Goal: Check status: Check status

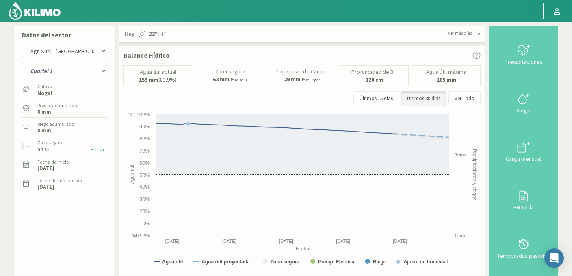
select select "1481: Object"
click at [64, 51] on select "Agr. Huertos de Chocalan Agrícola [PERSON_NAME][GEOGRAPHIC_DATA] - IC Agrícola …" at bounding box center [64, 51] width 85 height 14
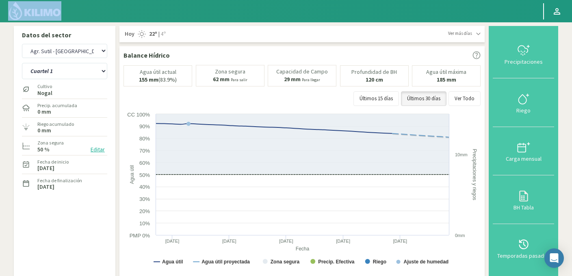
click at [200, 0] on html "Principal Perfil Perfil Salir Datos del sector Agr. Huertos de Chocalan Agrícol…" at bounding box center [286, 138] width 572 height 276
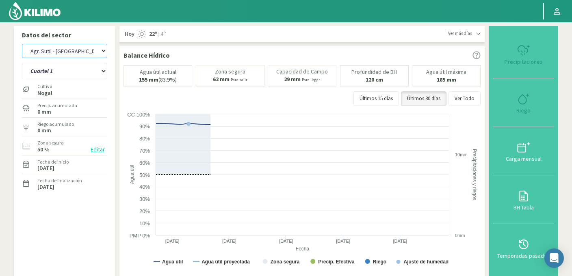
click at [65, 56] on select "Agr. Huertos de Chocalan Agrícola Bakia Agrícola Bakia - IC Agrícola Exser - Ca…" at bounding box center [64, 51] width 85 height 14
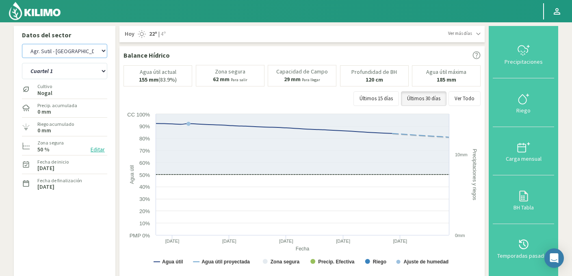
click at [22, 44] on select "Agr. Huertos de Chocalan Agrícola Bakia Agrícola Bakia - IC Agrícola Exser - Ca…" at bounding box center [64, 51] width 85 height 14
select select "317: Object"
select select "6: Object"
